Goal: Information Seeking & Learning: Learn about a topic

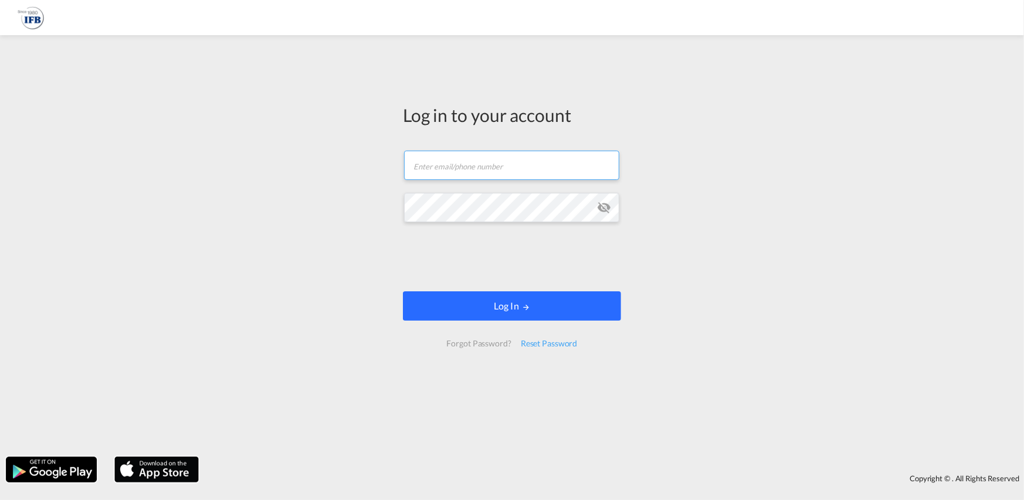
type input "hieu.pham@ifbhamburg.de"
click at [568, 310] on button "Log In" at bounding box center [512, 306] width 218 height 29
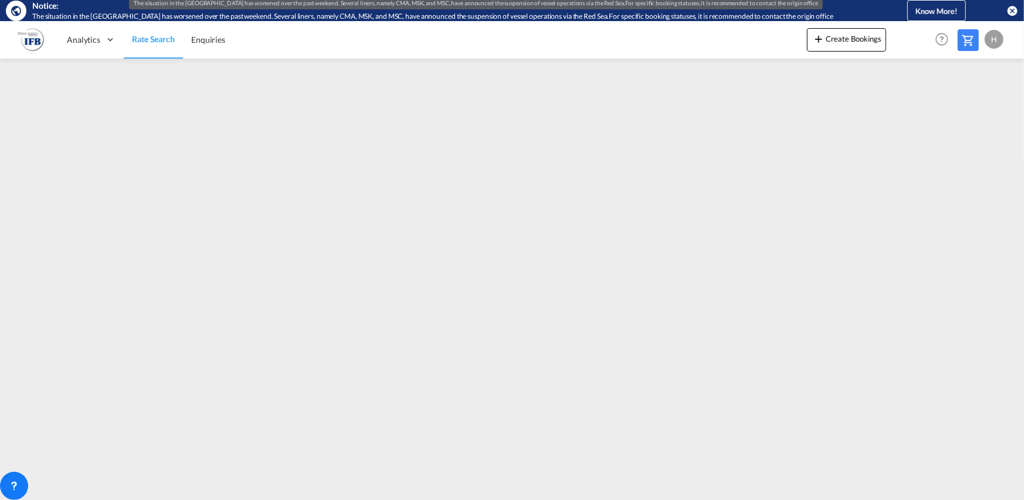
click at [366, 31] on div "Analytics Reports Rate Search Enquiries Create Bookings Help Resources Product …" at bounding box center [512, 39] width 989 height 36
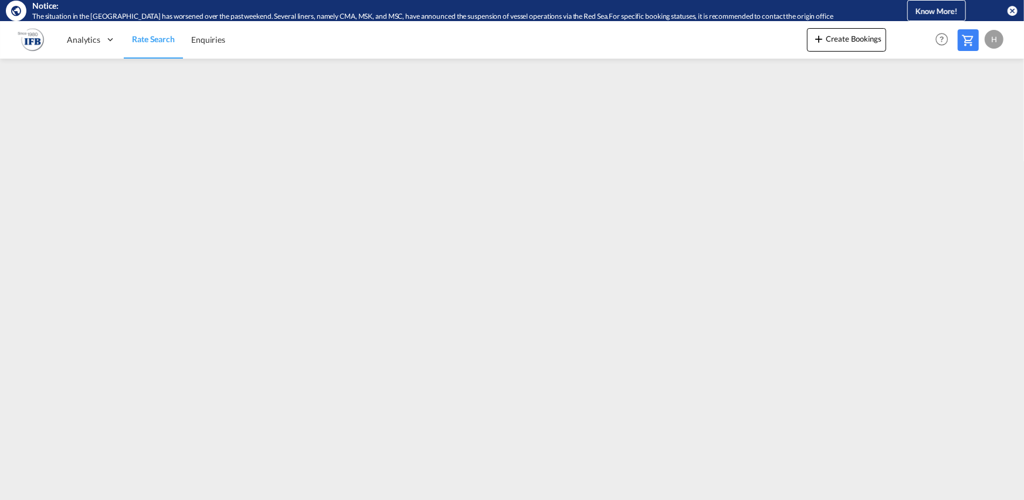
click at [1013, 9] on md-icon "icon-close-circle" at bounding box center [1013, 11] width 12 height 12
